Goal: Entertainment & Leisure: Browse casually

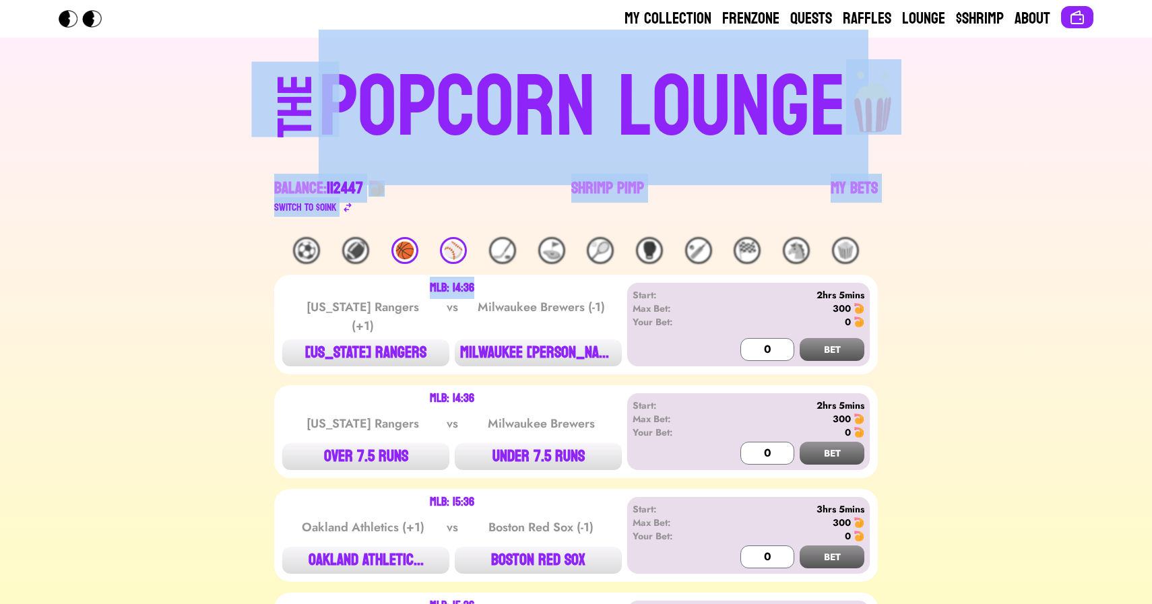
drag, startPoint x: 119, startPoint y: 94, endPoint x: 554, endPoint y: 288, distance: 476.2
click at [554, 288] on div "MLB: 14:36" at bounding box center [452, 288] width 340 height 11
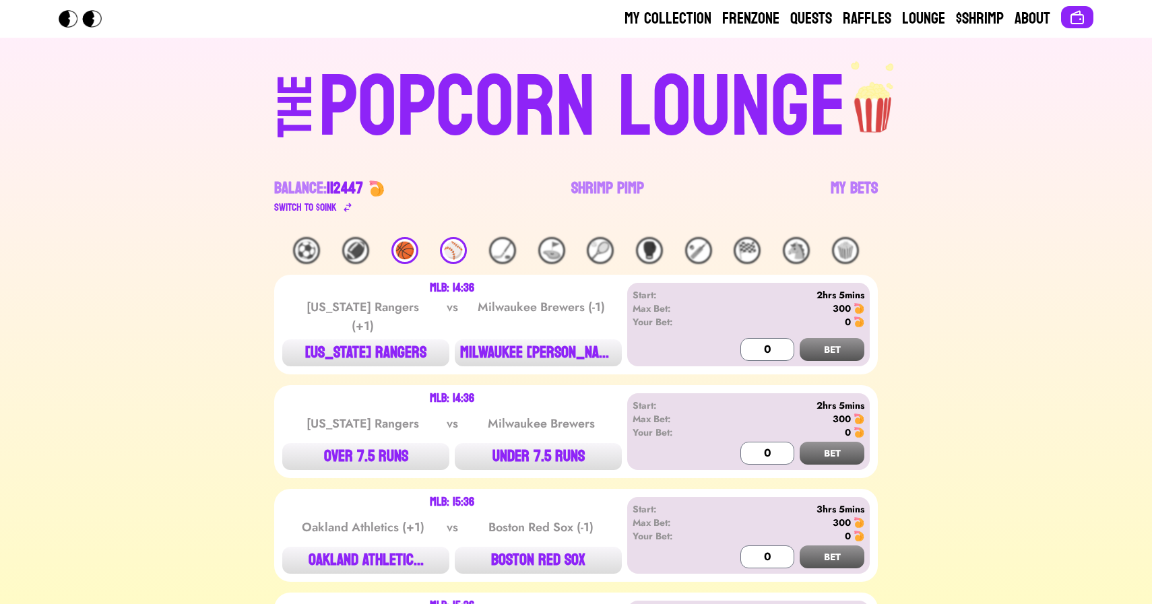
click at [554, 288] on div "MLB: 14:36" at bounding box center [452, 288] width 340 height 11
